Goal: Information Seeking & Learning: Learn about a topic

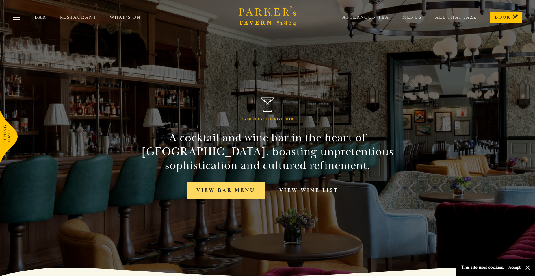
click at [229, 190] on link "View bar menu" at bounding box center [226, 191] width 79 height 18
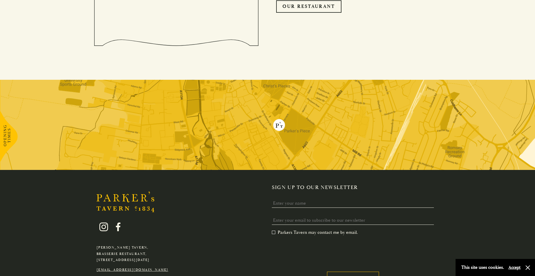
scroll to position [1492, 0]
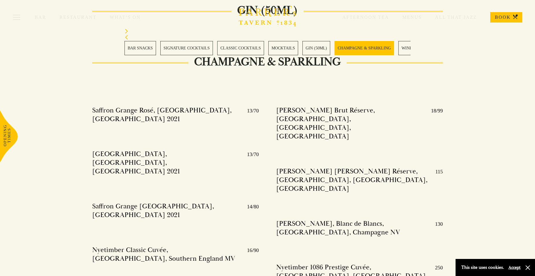
scroll to position [1238, 0]
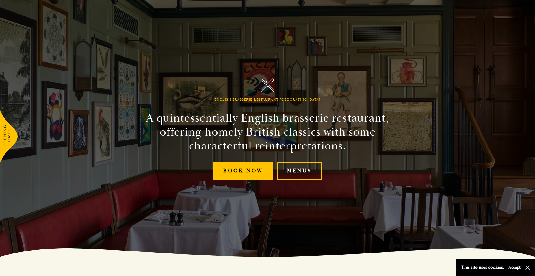
scroll to position [29, 0]
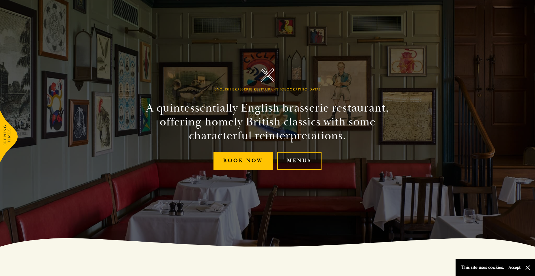
click at [299, 158] on link "Menus" at bounding box center [299, 161] width 44 height 18
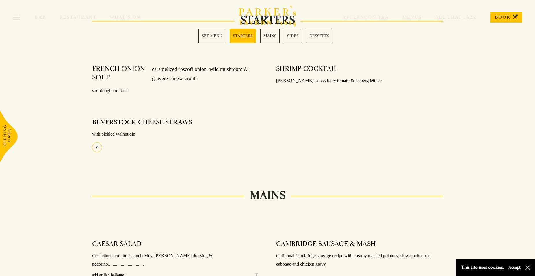
scroll to position [383, 0]
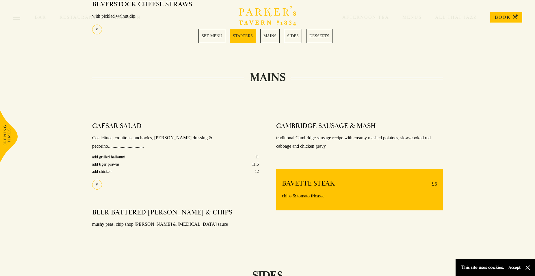
click at [269, 36] on link "MAINS" at bounding box center [269, 36] width 19 height 14
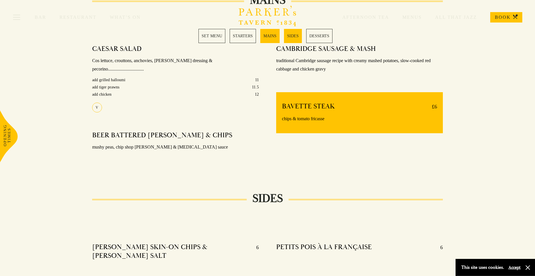
scroll to position [461, 0]
